Goal: Transaction & Acquisition: Purchase product/service

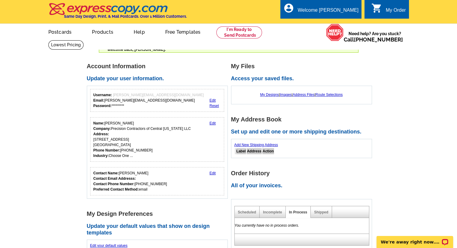
click at [103, 29] on link "Products" at bounding box center [102, 31] width 41 height 14
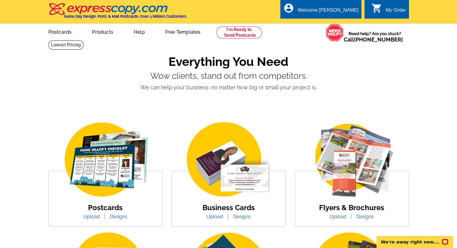
click at [215, 219] on link "Upload" at bounding box center [215, 217] width 26 height 6
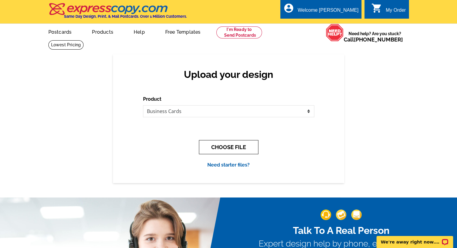
click at [212, 149] on button "CHOOSE FILE" at bounding box center [228, 147] width 59 height 14
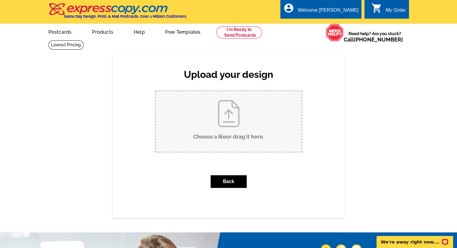
click at [176, 137] on input "Choose a file or drag it here ." at bounding box center [229, 121] width 146 height 61
type input "C:\fakepath\Precision Contractors - BCards FRONT.jpg"
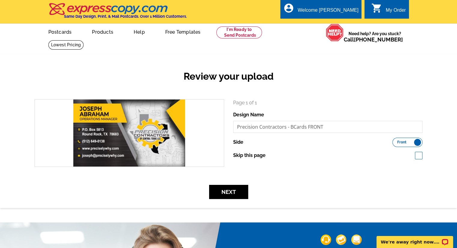
click at [223, 193] on button "Next" at bounding box center [228, 192] width 39 height 14
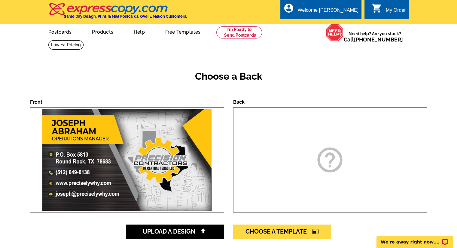
click at [259, 184] on div "help_outline" at bounding box center [330, 159] width 194 height 105
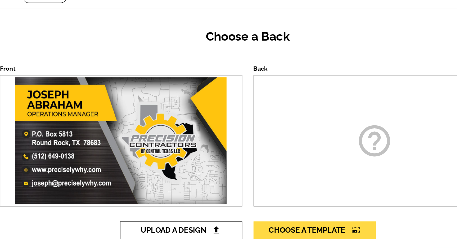
click at [156, 223] on span "Upload A Design" at bounding box center [175, 221] width 65 height 7
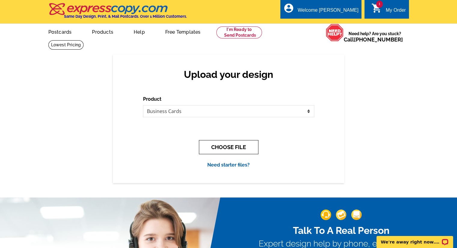
click at [214, 147] on button "CHOOSE FILE" at bounding box center [228, 147] width 59 height 14
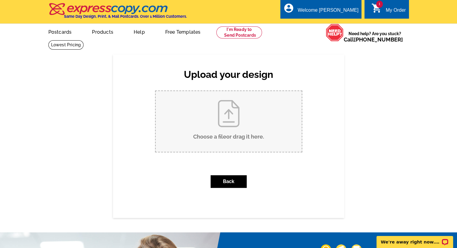
click at [180, 130] on input "Choose a file or drag it here ." at bounding box center [229, 121] width 146 height 61
type input "C:\fakepath\Precision Contractors - BCards BACK.jpg"
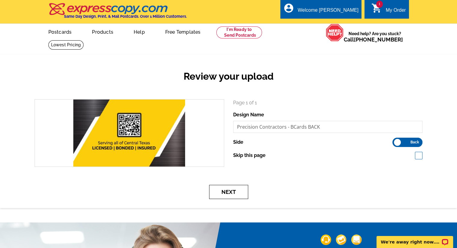
click at [224, 190] on button "Next" at bounding box center [228, 192] width 39 height 14
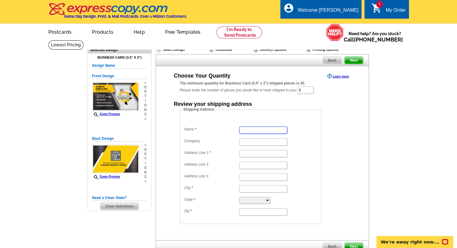
click at [255, 132] on input "Name" at bounding box center [263, 129] width 48 height 7
type input "Joseph Abraham"
type input "[STREET_ADDRESS]"
type input "Round Rock"
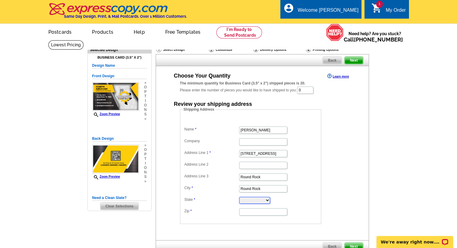
select select "[GEOGRAPHIC_DATA]"
type input "78665"
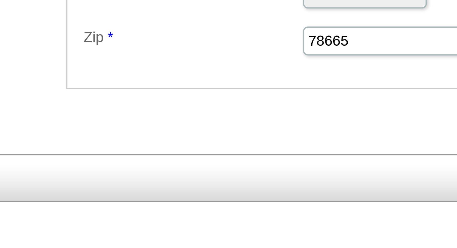
scroll to position [108, 0]
click at [206, 102] on label "Zip" at bounding box center [211, 102] width 54 height 5
click at [239, 102] on input "78665" at bounding box center [263, 103] width 48 height 7
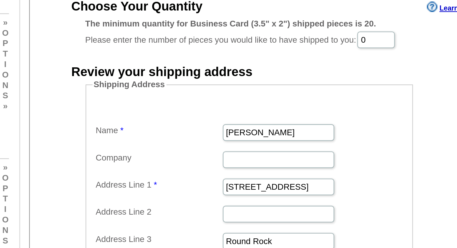
scroll to position [73, 0]
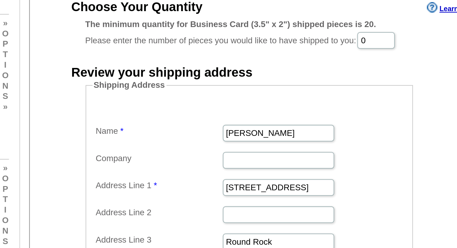
click at [164, 81] on div "Choose Your Quantity Learn more The minimum quantity for Business Card (3.5" x …" at bounding box center [262, 75] width 213 height 152
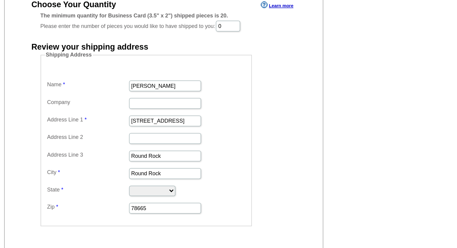
click at [176, 103] on div "Shipping Address Name Joseph Abraham Company Address Line 1 2037 Paradise Ridge…" at bounding box center [262, 92] width 189 height 117
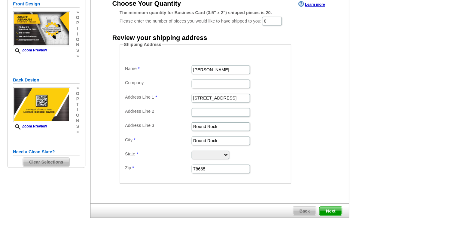
click at [348, 67] on div "Shipping Address Name Joseph Abraham Company Address Line 1 2037 Paradise Ridge…" at bounding box center [262, 92] width 189 height 117
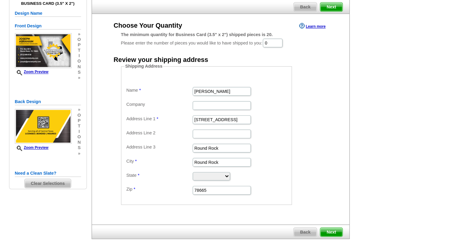
scroll to position [43, 0]
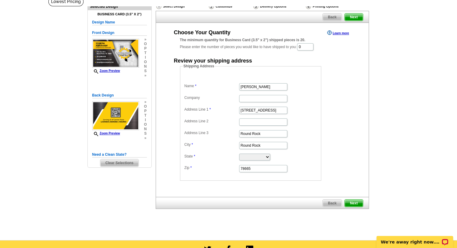
click at [355, 203] on span "Next" at bounding box center [353, 202] width 18 height 7
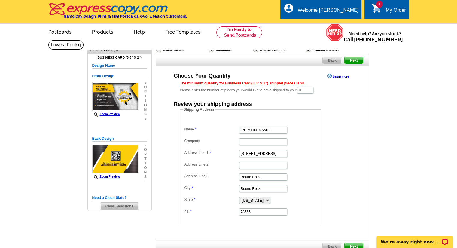
click at [310, 91] on input "0" at bounding box center [305, 89] width 16 height 7
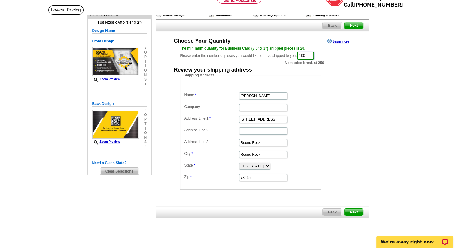
scroll to position [37, 0]
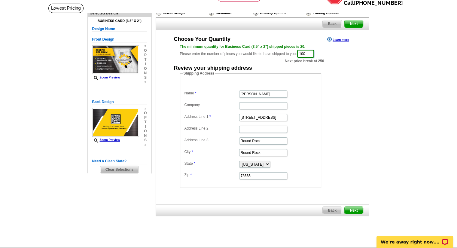
type input "100"
click at [355, 211] on span "Next" at bounding box center [353, 210] width 18 height 7
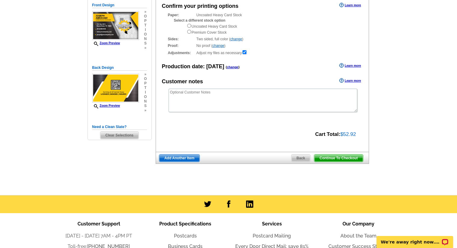
click at [182, 120] on div "Confirm your printing options Learn more Paper: Uncoated Heavy Card Stock Selec…" at bounding box center [262, 73] width 213 height 156
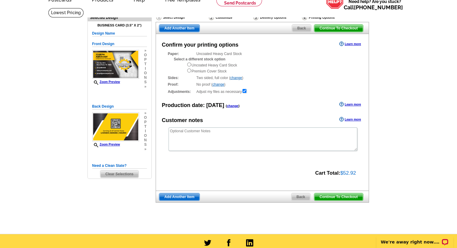
scroll to position [32, 0]
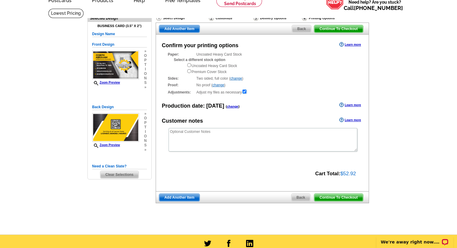
click at [347, 197] on span "Continue To Checkout" at bounding box center [338, 197] width 48 height 7
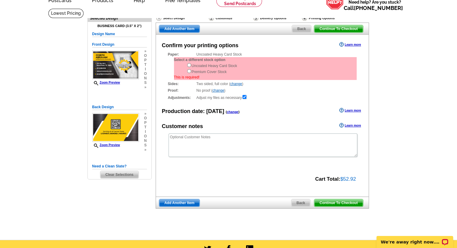
click at [234, 67] on div "Uncoated Heavy Card Stock Premium Cover Stock" at bounding box center [272, 68] width 170 height 12
click at [189, 65] on input "radio" at bounding box center [189, 65] width 4 height 4
radio input "true"
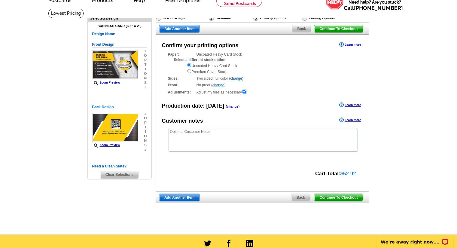
click at [345, 198] on span "Continue To Checkout" at bounding box center [338, 197] width 48 height 7
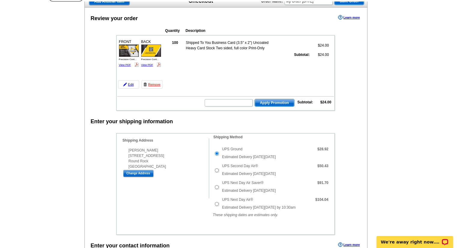
scroll to position [48, 0]
click at [218, 171] on input "UPS Second Day Air®" at bounding box center [217, 170] width 4 height 4
radio input "true"
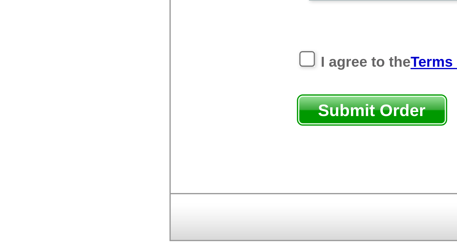
scroll to position [490, 0]
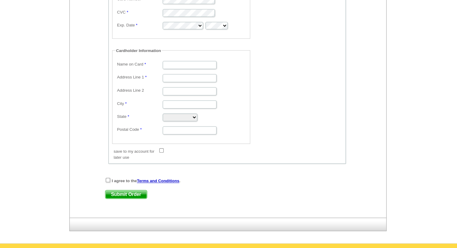
click at [347, 78] on div "Enter your contact information Learn more Who May We Contact If Needed? Full Na…" at bounding box center [226, 20] width 283 height 348
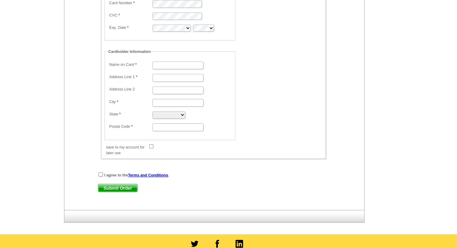
click at [101, 92] on div "Enter your contact information Learn more Who May We Contact If Needed? Full Na…" at bounding box center [226, 24] width 283 height 348
click at [103, 95] on div "Enter your contact information Learn more Who May We Contact If Needed? Full Na…" at bounding box center [226, 24] width 283 height 348
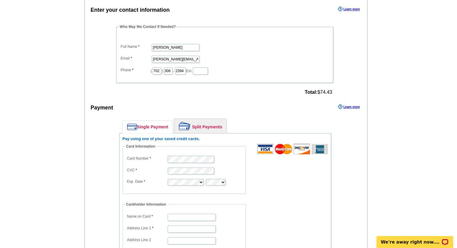
scroll to position [284, 0]
click at [169, 112] on div "Payment Learn more" at bounding box center [226, 108] width 283 height 13
click at [147, 188] on fieldset "Card Information Card Number CVC Exp. Date" at bounding box center [184, 168] width 123 height 50
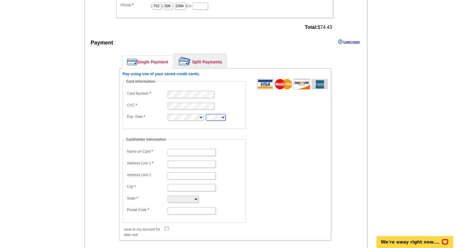
scroll to position [350, 0]
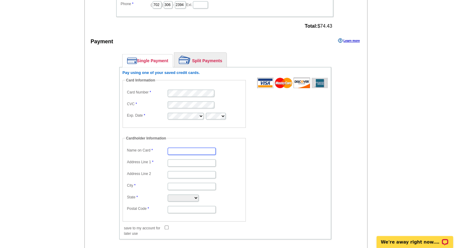
click at [178, 148] on input "Name on Card" at bounding box center [192, 150] width 48 height 7
type input "[PERSON_NAME]"
type input "[STREET_ADDRESS]"
type input "Round Rock"
select select "TX"
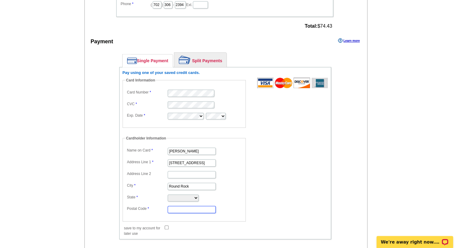
type input "78665"
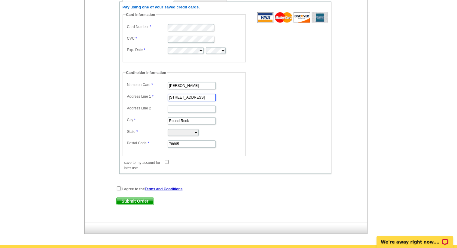
scroll to position [419, 0]
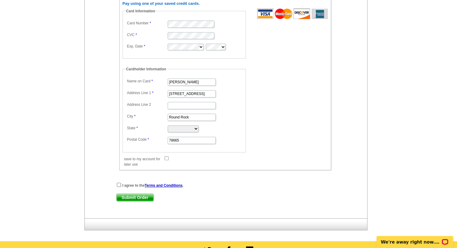
click at [174, 162] on div "Pay using one of your saved credit cards. Card Information Card Number CVC Exp.…" at bounding box center [225, 84] width 212 height 172
click at [163, 161] on label "save to my account for later use" at bounding box center [144, 161] width 40 height 11
click at [165, 160] on input "save to my account for later use" at bounding box center [167, 158] width 4 height 4
checkbox input "true"
click at [118, 183] on input "checkbox" at bounding box center [119, 185] width 4 height 4
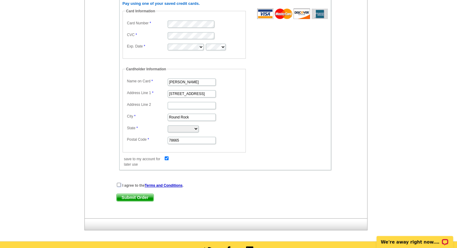
checkbox input "true"
click at [141, 196] on span "Submit Order" at bounding box center [135, 197] width 37 height 7
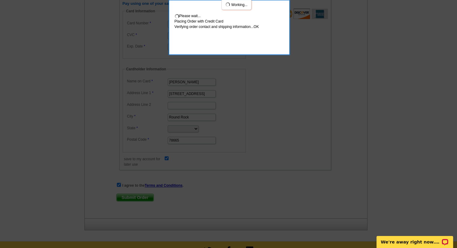
scroll to position [451, 0]
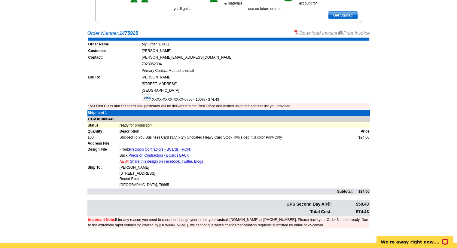
scroll to position [107, 0]
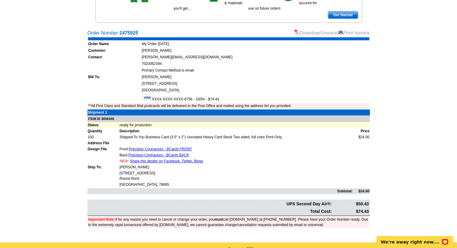
click at [30, 198] on main "Order Number: 1475925 Download Invoice | Print Invoice Order Name My Order [DAT…" at bounding box center [228, 134] width 457 height 216
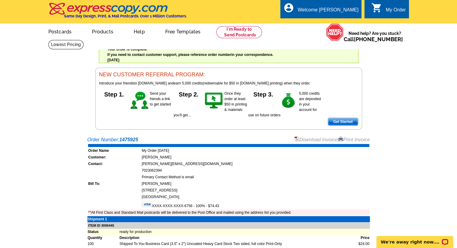
scroll to position [0, 0]
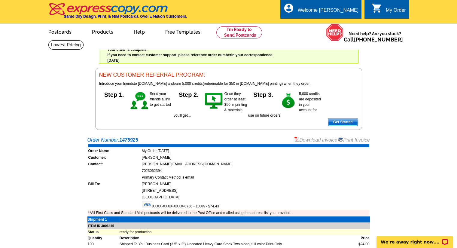
click at [307, 139] on link "Download Invoice" at bounding box center [315, 139] width 43 height 5
